Goal: Transaction & Acquisition: Book appointment/travel/reservation

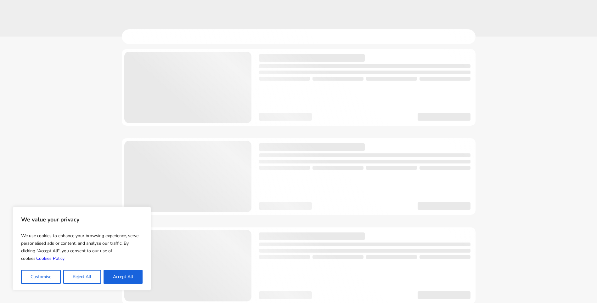
scroll to position [4, 0]
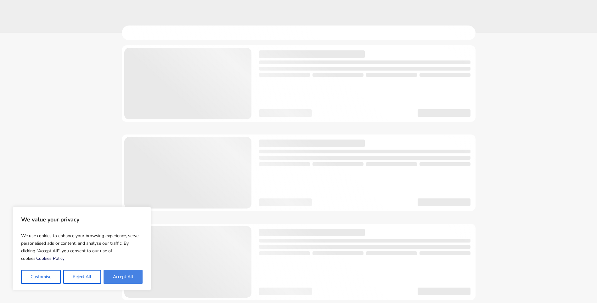
click at [119, 275] on button "Accept All" at bounding box center [123, 277] width 39 height 14
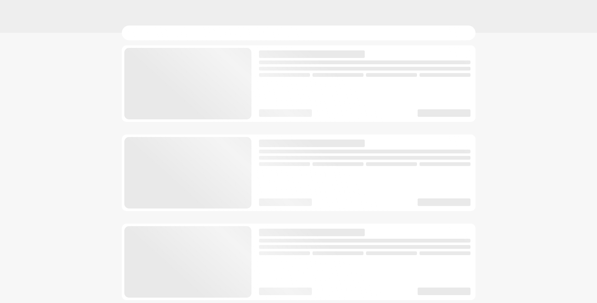
checkbox input "true"
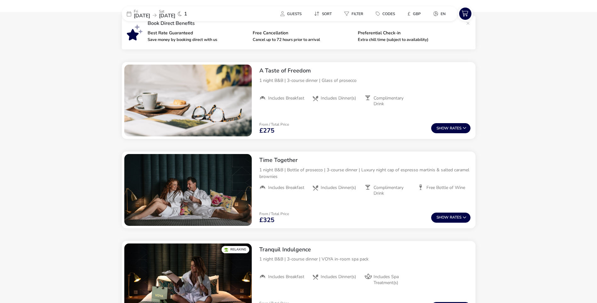
scroll to position [232, 0]
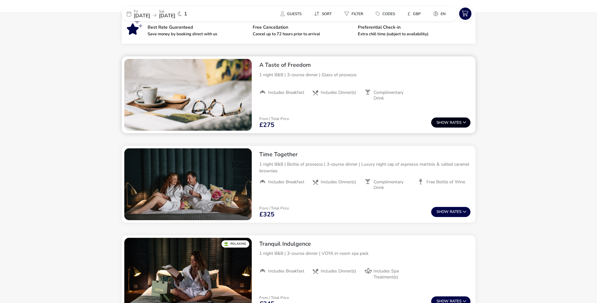
click at [447, 123] on span "Show" at bounding box center [443, 123] width 13 height 4
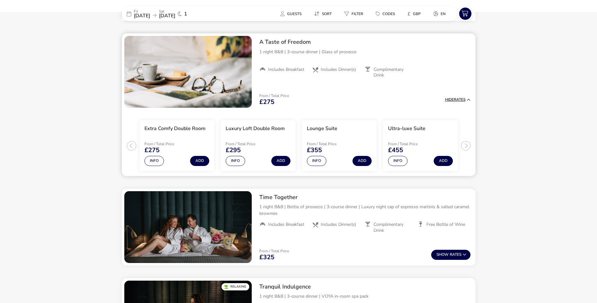
scroll to position [257, 0]
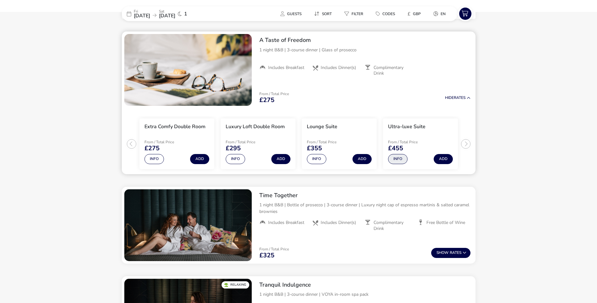
click at [400, 162] on button "Info" at bounding box center [398, 159] width 20 height 10
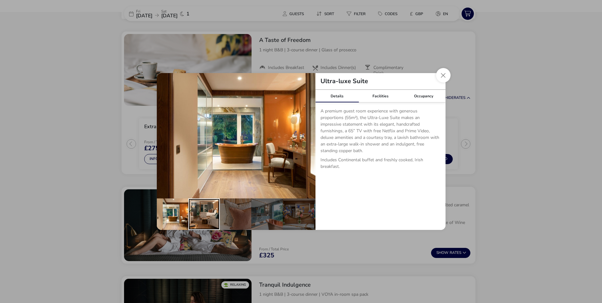
click at [197, 206] on div "details" at bounding box center [203, 213] width 31 height 31
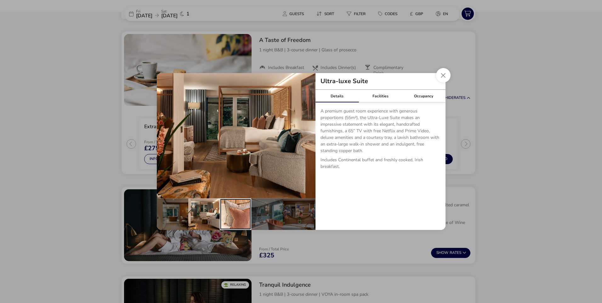
click at [228, 205] on div "details" at bounding box center [235, 213] width 31 height 31
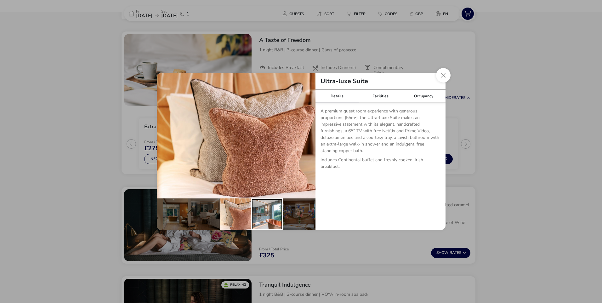
click at [262, 203] on div "details" at bounding box center [266, 213] width 31 height 31
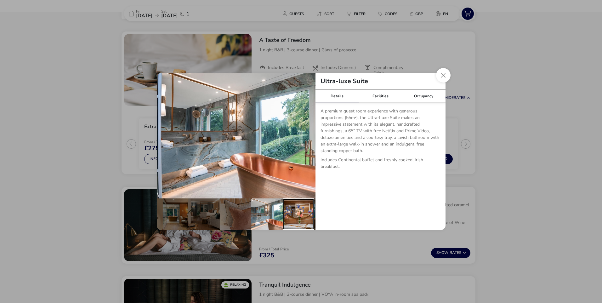
click at [288, 203] on div "details" at bounding box center [298, 213] width 31 height 31
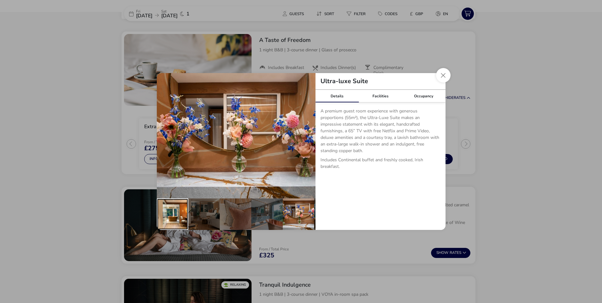
click at [173, 199] on div "details" at bounding box center [172, 213] width 31 height 31
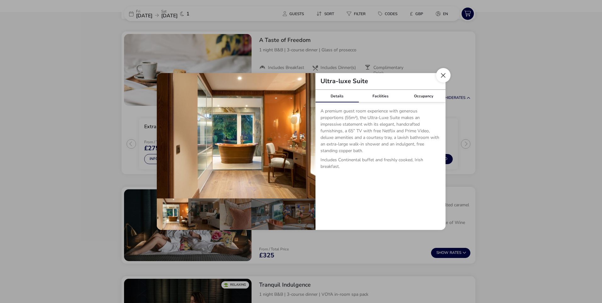
click at [442, 74] on button "Close dialog" at bounding box center [443, 75] width 14 height 14
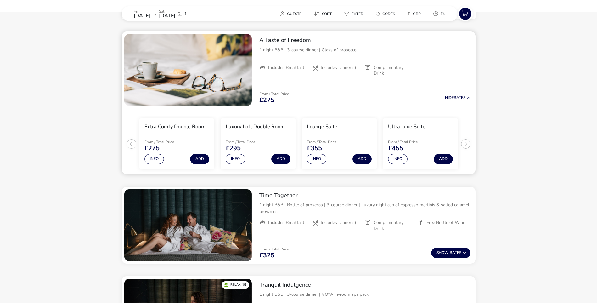
click at [466, 144] on ul "Extra Comfy Double Room From / Total Price £275 Info Add Luxury Loft Double Roo…" at bounding box center [299, 141] width 354 height 66
click at [315, 160] on button "Info" at bounding box center [317, 159] width 20 height 10
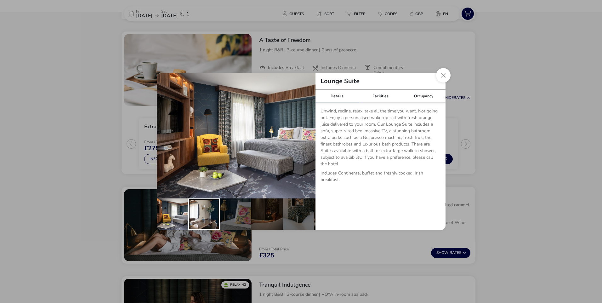
click at [210, 202] on div "details" at bounding box center [203, 213] width 31 height 31
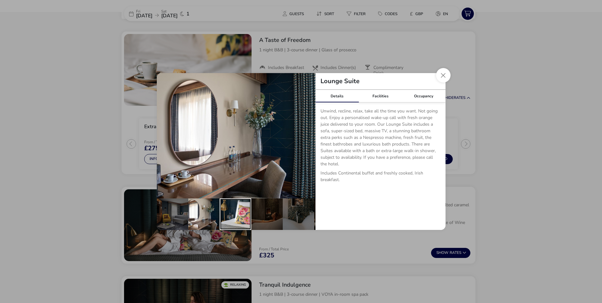
click at [239, 204] on div "details" at bounding box center [235, 213] width 31 height 31
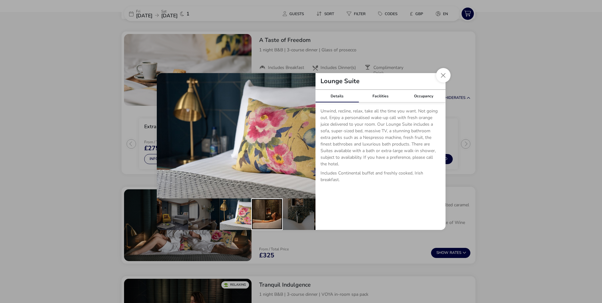
click at [259, 204] on div "details" at bounding box center [266, 213] width 31 height 31
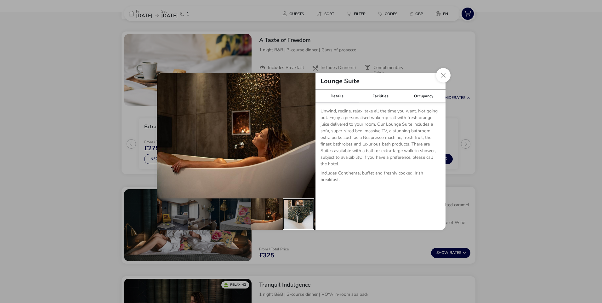
click at [292, 206] on div "details" at bounding box center [298, 213] width 31 height 31
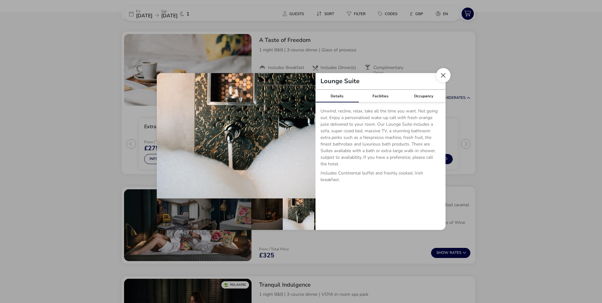
click at [441, 76] on button "Close dialog" at bounding box center [443, 75] width 14 height 14
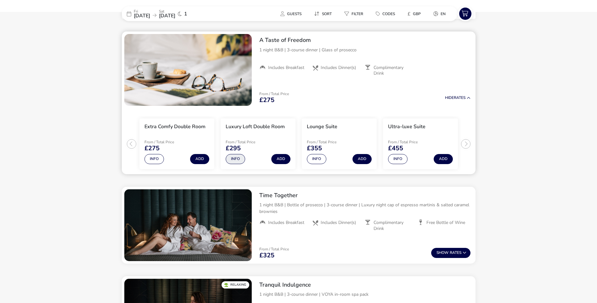
click at [235, 159] on button "Info" at bounding box center [236, 159] width 20 height 10
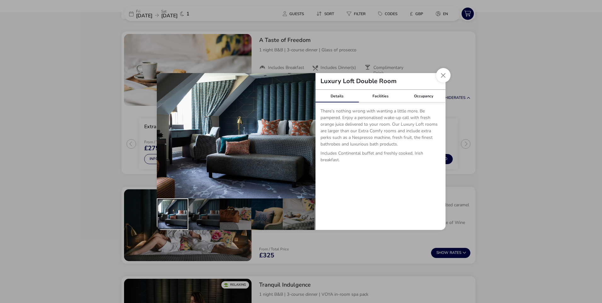
click at [184, 208] on div "details" at bounding box center [172, 213] width 31 height 31
click at [200, 208] on div "details" at bounding box center [203, 213] width 31 height 31
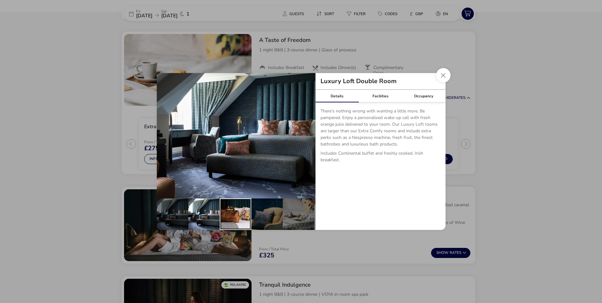
click at [223, 209] on div "details" at bounding box center [235, 213] width 31 height 31
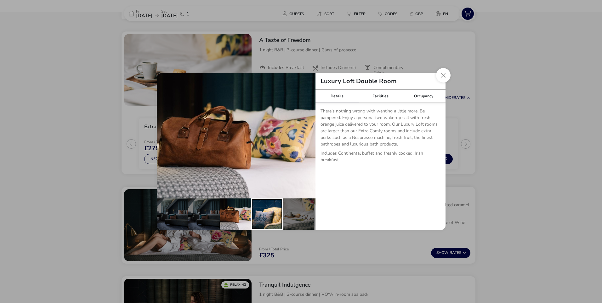
click at [262, 212] on div "details" at bounding box center [266, 213] width 31 height 31
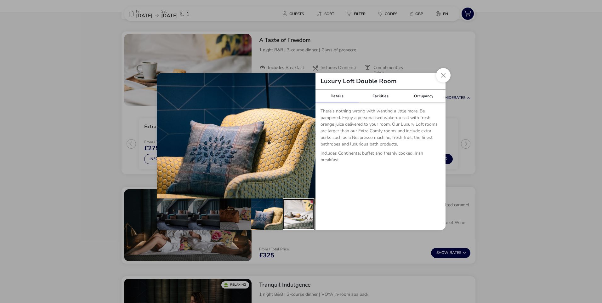
click at [292, 207] on div "details" at bounding box center [298, 213] width 31 height 31
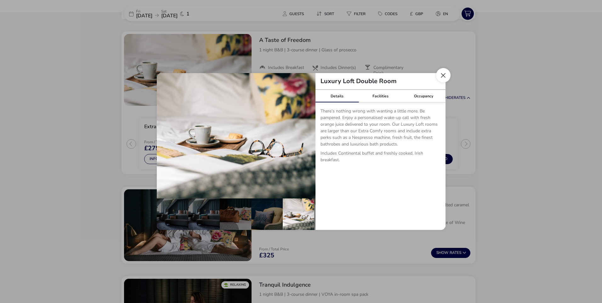
click at [444, 77] on button "Close dialog" at bounding box center [443, 75] width 14 height 14
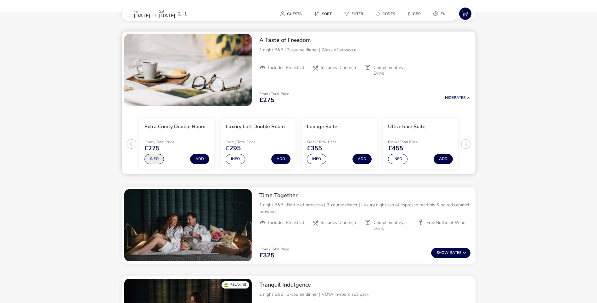
click at [153, 162] on button "Info" at bounding box center [155, 159] width 20 height 10
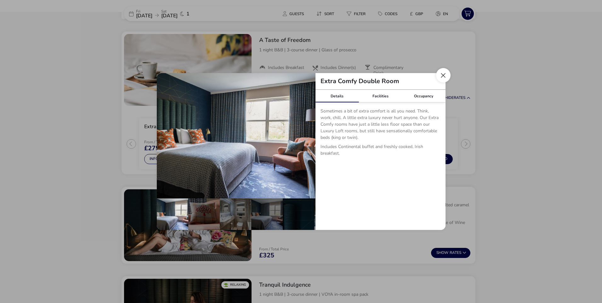
click at [445, 74] on button "Close dialog" at bounding box center [443, 75] width 14 height 14
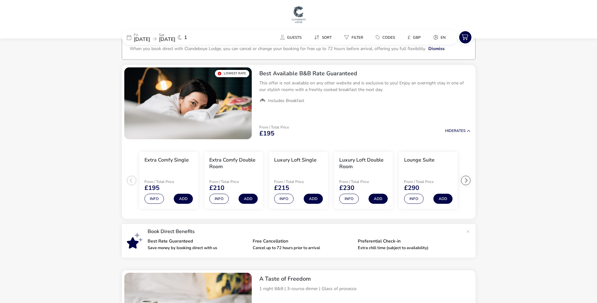
scroll to position [7, 0]
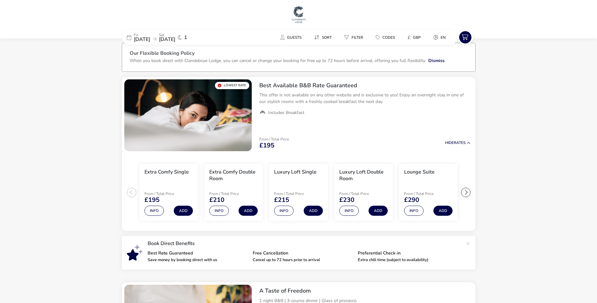
click at [147, 37] on span "[DATE]" at bounding box center [142, 39] width 16 height 7
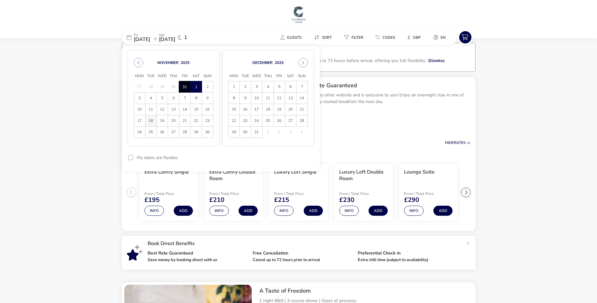
click at [147, 121] on span "18" at bounding box center [150, 120] width 11 height 11
click at [159, 119] on span "19" at bounding box center [162, 120] width 11 height 11
click at [299, 161] on button "Apply Dates" at bounding box center [294, 157] width 38 height 15
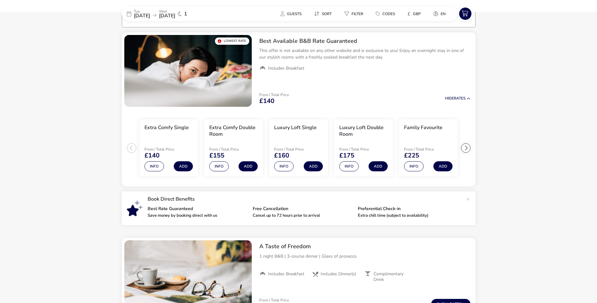
scroll to position [52, 0]
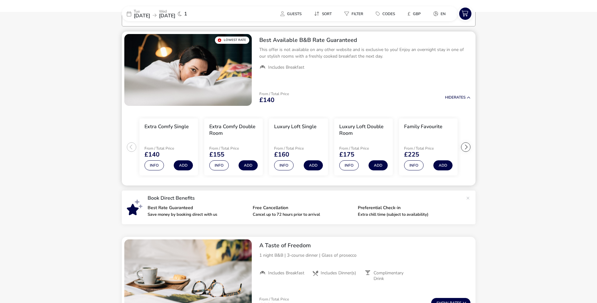
click at [464, 145] on div at bounding box center [465, 146] width 9 height 9
click at [464, 145] on ul "Extra Comfy Single From / Total Price £140 Info Add Extra Comfy Double Room Fro…" at bounding box center [299, 146] width 354 height 77
click at [351, 166] on button "Info" at bounding box center [349, 165] width 20 height 10
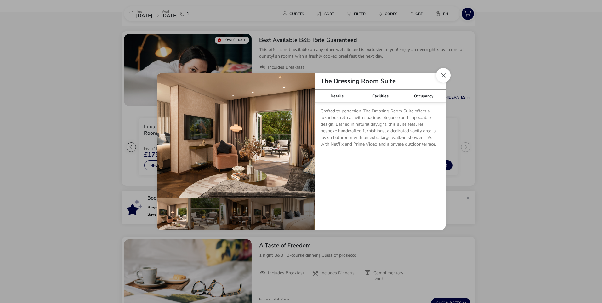
click at [442, 74] on button "Close dialog" at bounding box center [443, 75] width 14 height 14
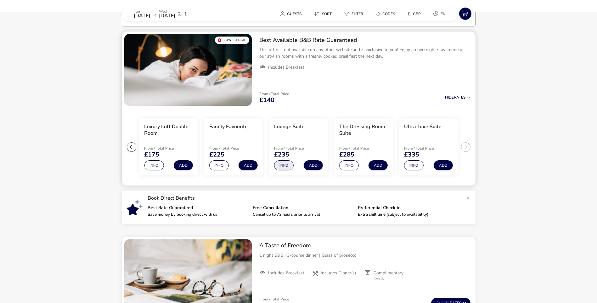
click at [280, 166] on button "Info" at bounding box center [284, 165] width 20 height 10
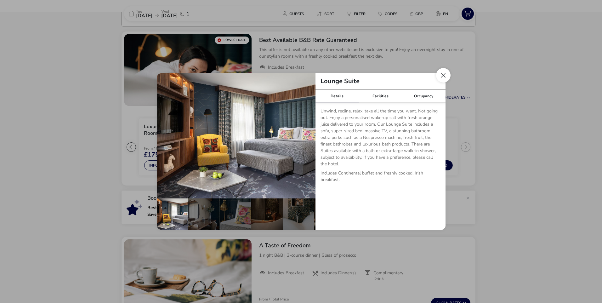
click at [444, 76] on button "Close dialog" at bounding box center [443, 75] width 14 height 14
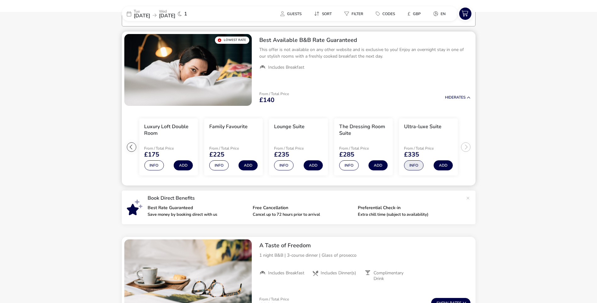
click at [414, 165] on button "Info" at bounding box center [414, 165] width 20 height 10
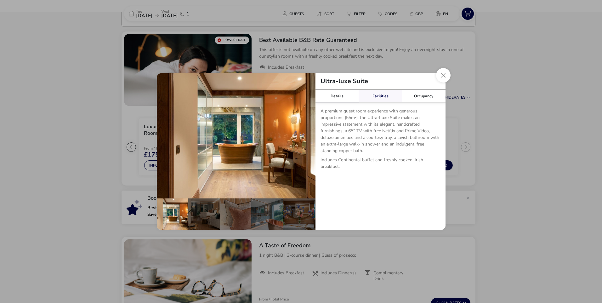
click at [378, 98] on link "Facilities" at bounding box center [380, 96] width 43 height 13
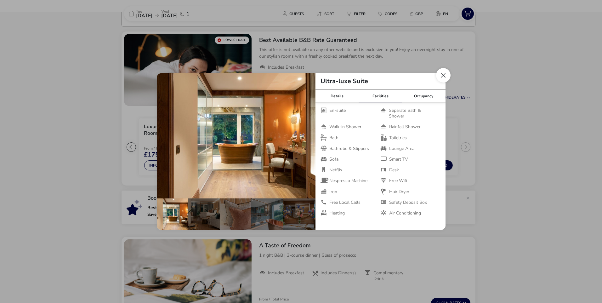
click at [441, 77] on button "Close dialog" at bounding box center [443, 75] width 14 height 14
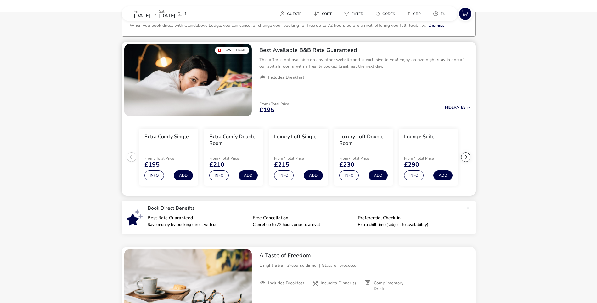
scroll to position [52, 0]
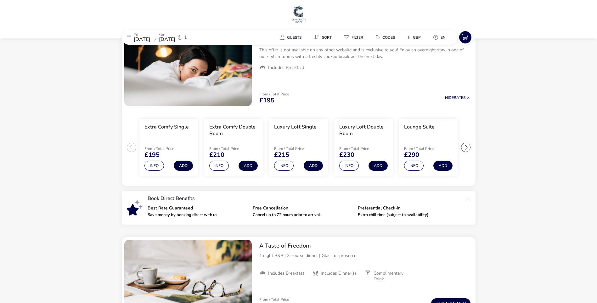
scroll to position [4, 0]
